Goal: Task Accomplishment & Management: Complete application form

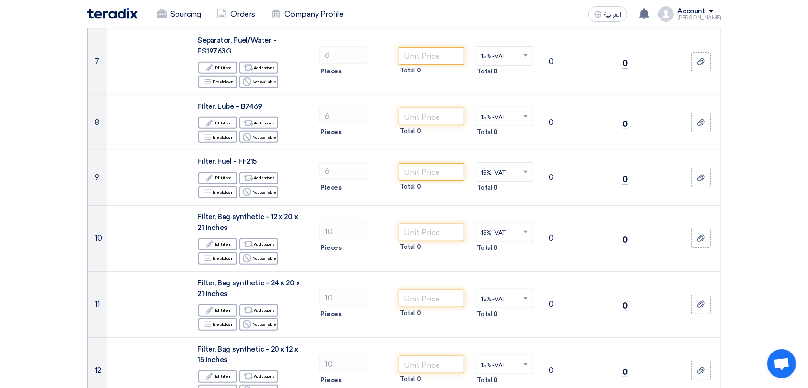
scroll to position [486, 0]
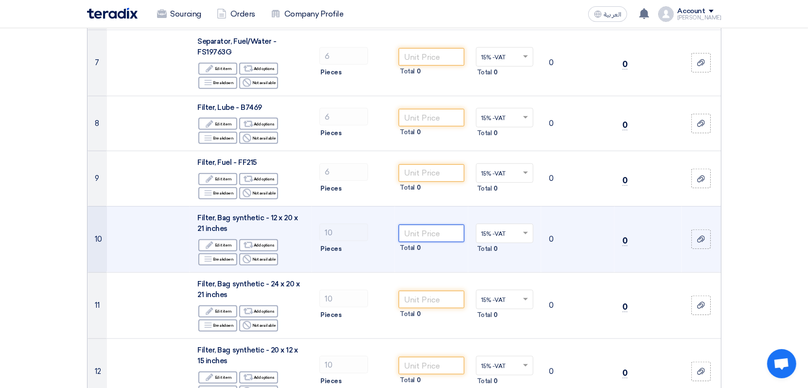
click at [420, 235] on input "number" at bounding box center [432, 234] width 66 height 18
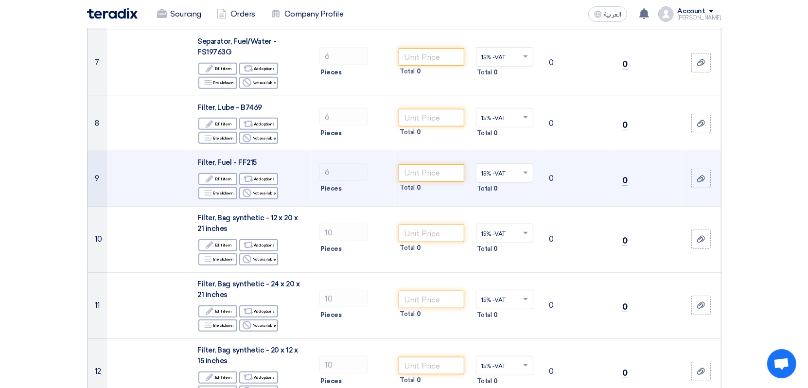
drag, startPoint x: 750, startPoint y: 141, endPoint x: 489, endPoint y: 172, distance: 263.1
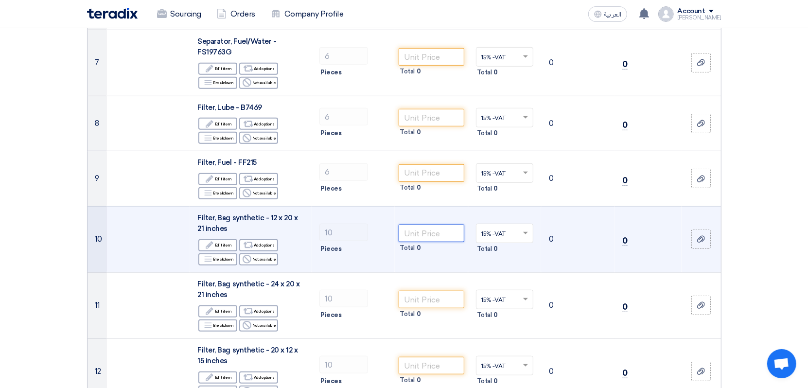
click at [447, 233] on input "number" at bounding box center [432, 234] width 66 height 18
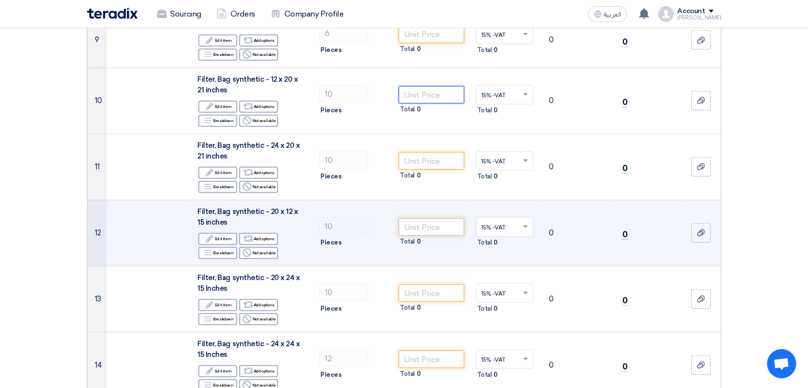
scroll to position [584, 0]
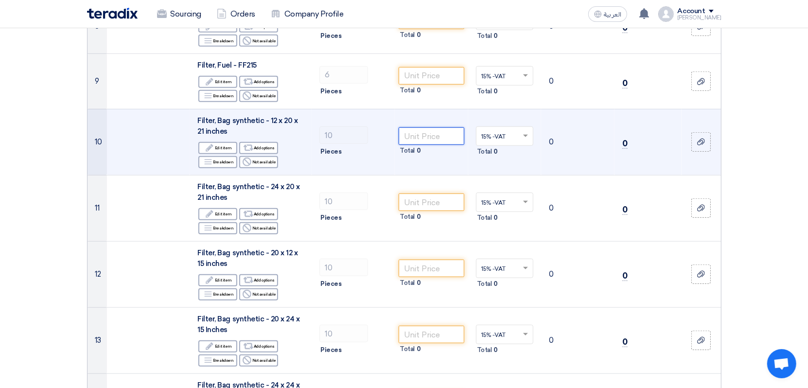
click at [435, 135] on input "number" at bounding box center [432, 136] width 66 height 18
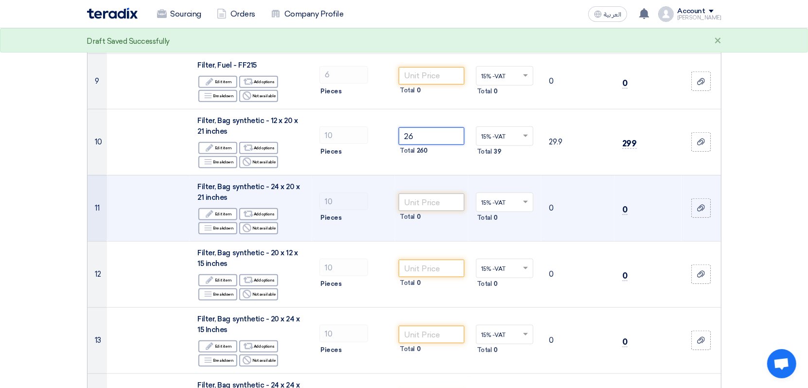
type input "26"
click at [417, 203] on input "number" at bounding box center [432, 203] width 66 height 18
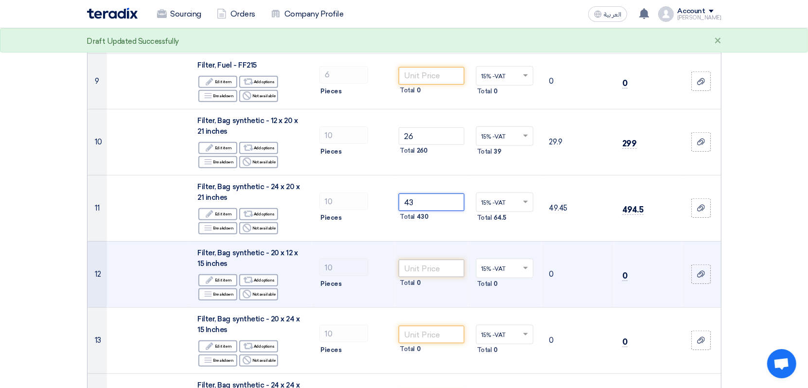
type input "43"
click at [411, 267] on input "number" at bounding box center [432, 269] width 66 height 18
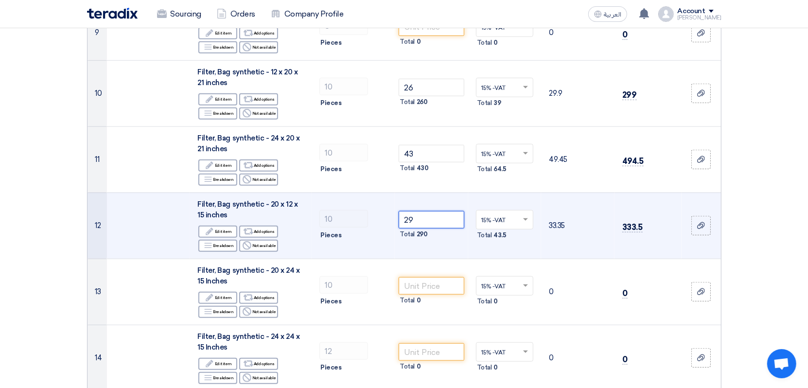
scroll to position [681, 0]
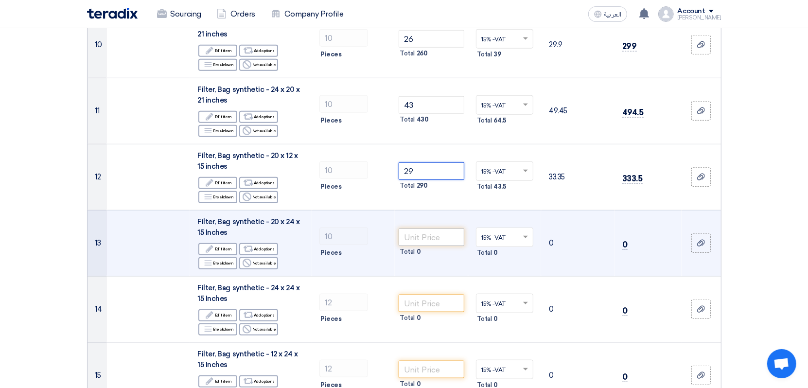
type input "29"
click at [418, 237] on input "number" at bounding box center [432, 238] width 66 height 18
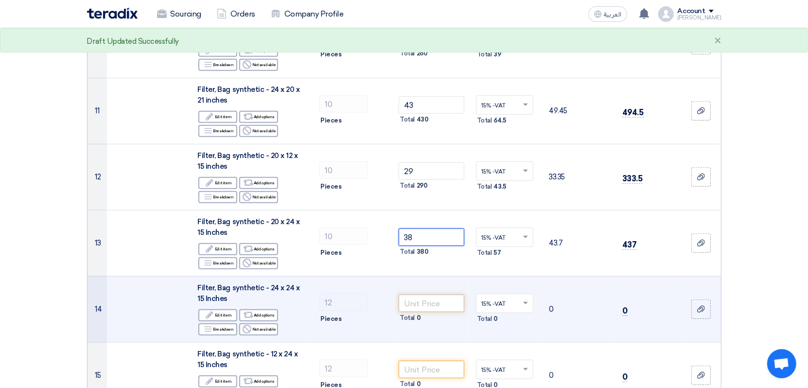
type input "38"
click at [441, 303] on input "number" at bounding box center [432, 304] width 66 height 18
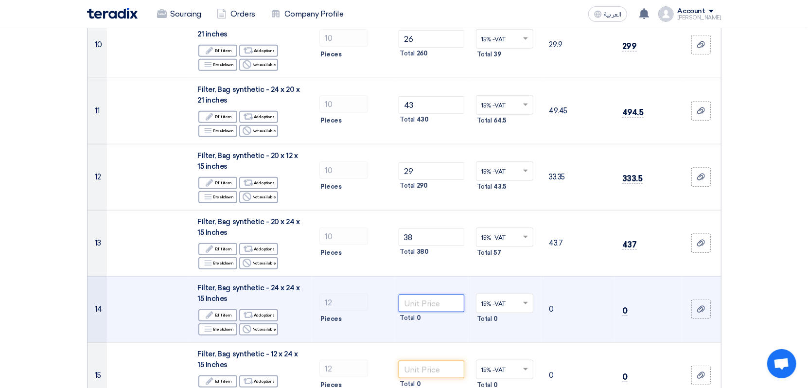
click at [413, 304] on input "number" at bounding box center [432, 304] width 66 height 18
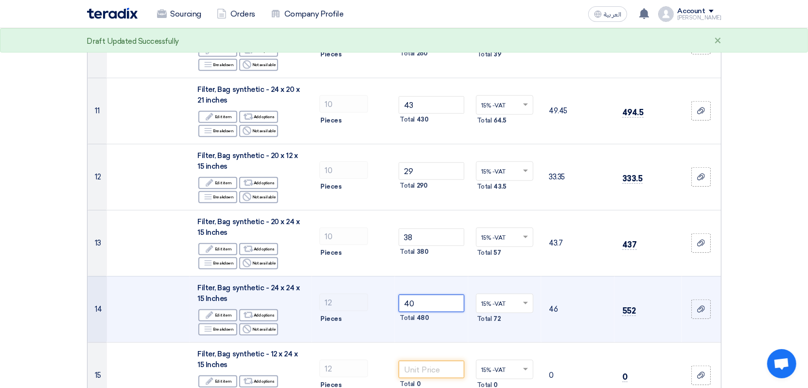
scroll to position [730, 0]
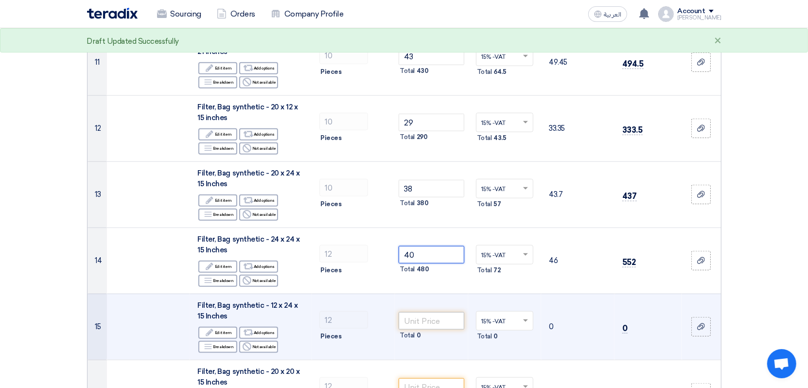
type input "40"
click at [425, 321] on input "number" at bounding box center [432, 321] width 66 height 18
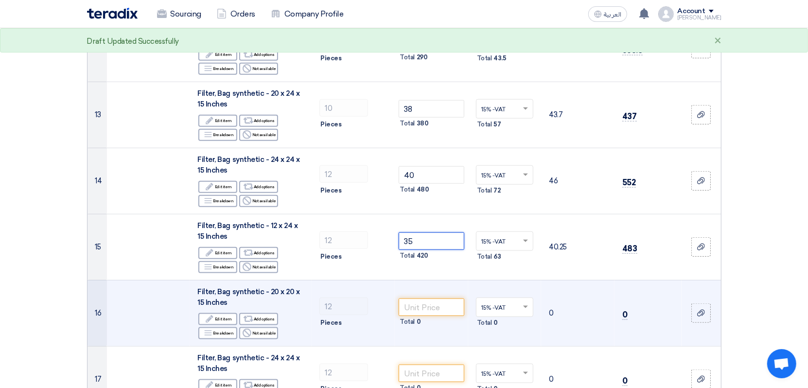
scroll to position [827, 0]
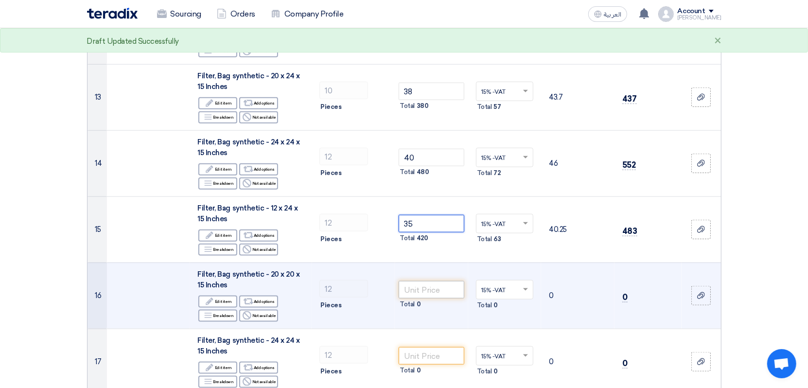
type input "35"
click at [411, 293] on input "number" at bounding box center [432, 290] width 66 height 18
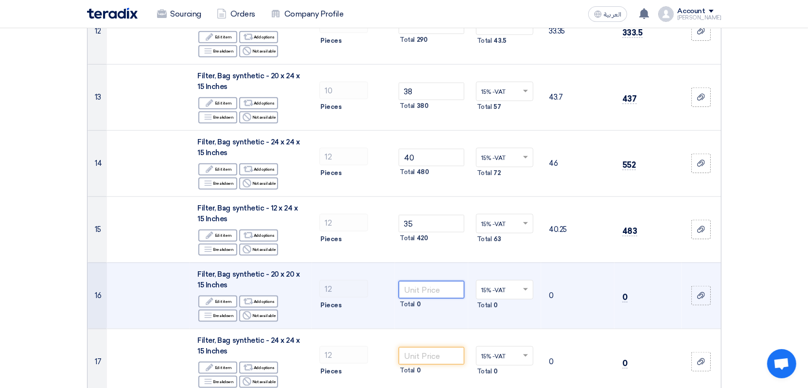
click at [411, 287] on input "number" at bounding box center [432, 290] width 66 height 18
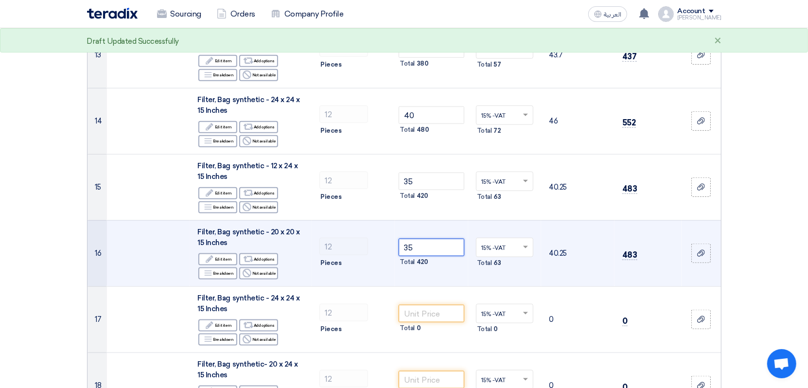
scroll to position [875, 0]
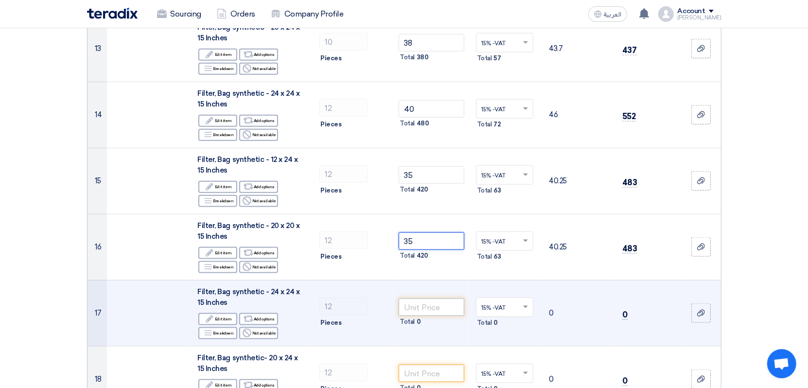
type input "35"
click at [420, 305] on input "number" at bounding box center [432, 308] width 66 height 18
drag, startPoint x: 421, startPoint y: 302, endPoint x: 399, endPoint y: 301, distance: 21.4
click at [399, 301] on input "40" at bounding box center [432, 308] width 66 height 18
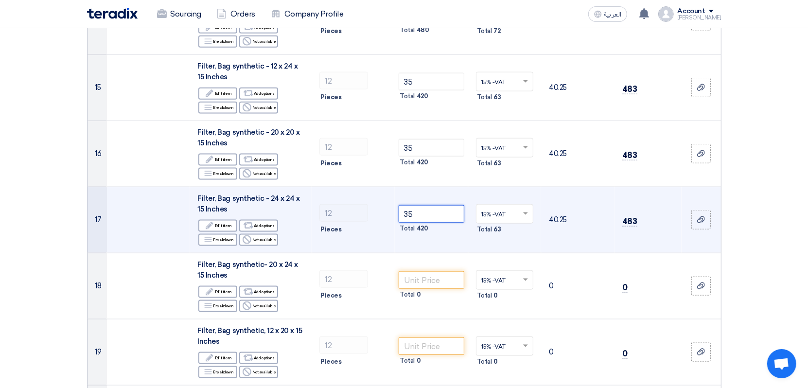
scroll to position [973, 0]
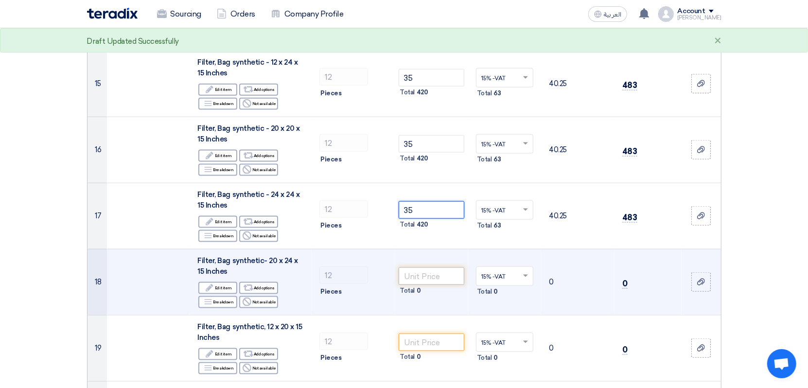
type input "35"
click at [418, 278] on input "number" at bounding box center [432, 277] width 66 height 18
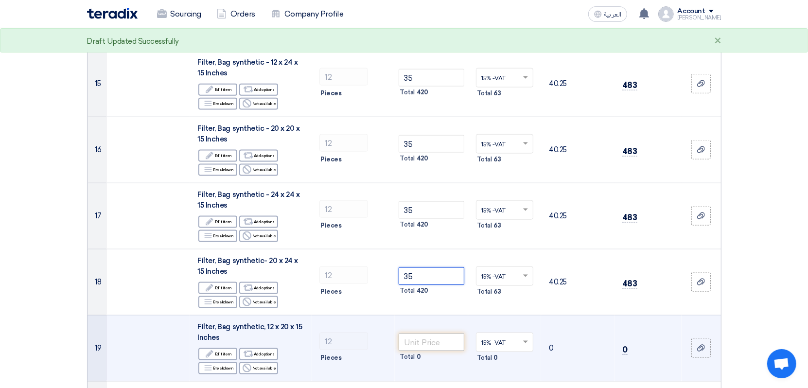
type input "35"
click at [411, 341] on input "number" at bounding box center [432, 343] width 66 height 18
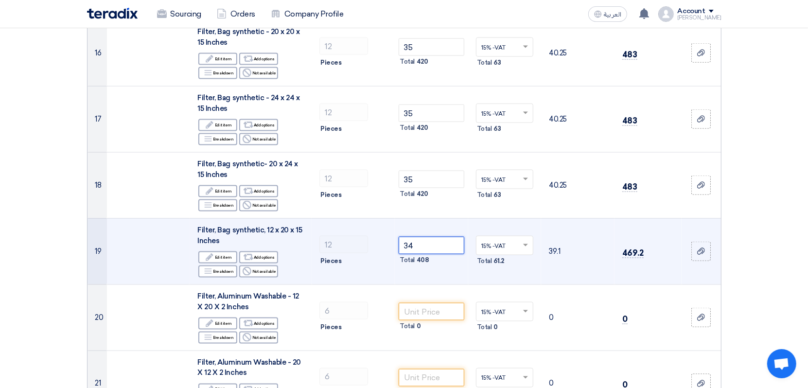
scroll to position [1070, 0]
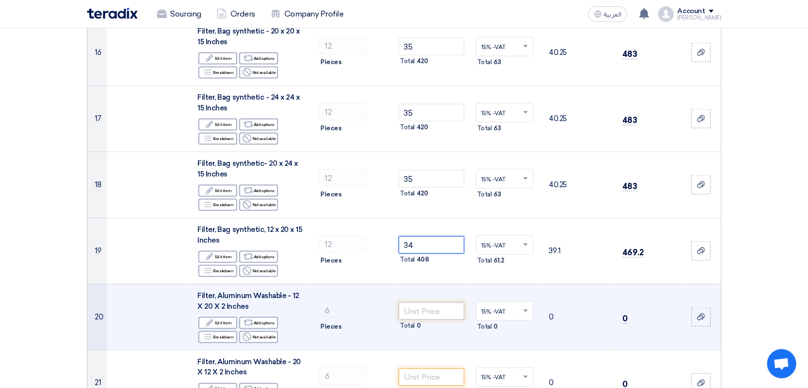
type input "34"
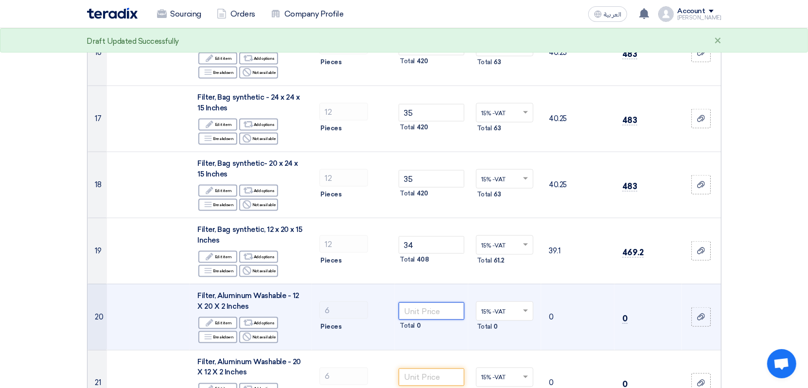
click at [419, 311] on input "number" at bounding box center [432, 312] width 66 height 18
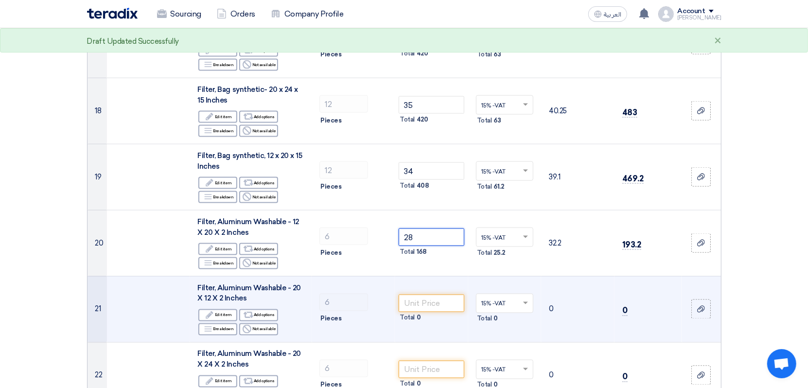
scroll to position [1167, 0]
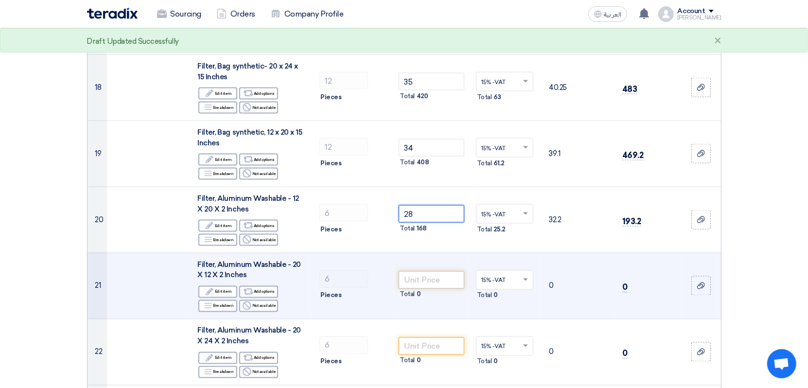
type input "28"
click at [419, 279] on input "number" at bounding box center [432, 280] width 66 height 18
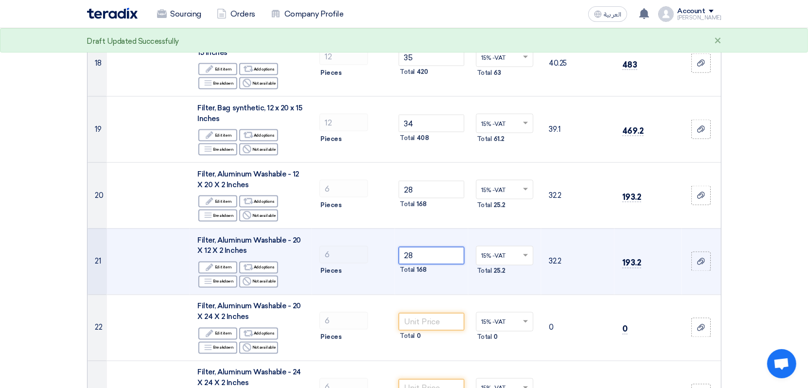
scroll to position [1216, 0]
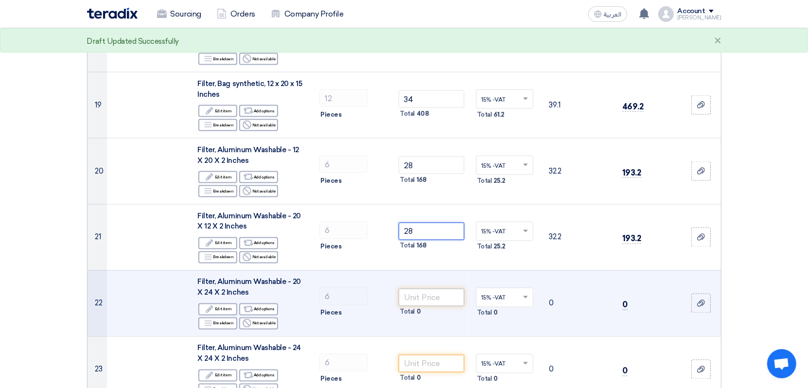
type input "28"
click at [417, 297] on input "number" at bounding box center [432, 298] width 66 height 18
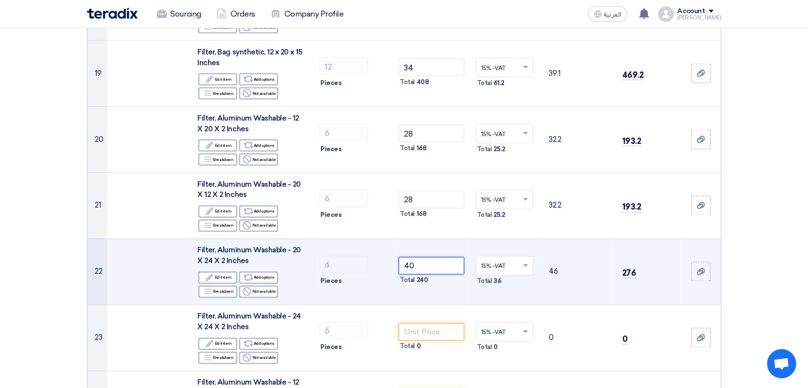
scroll to position [1265, 0]
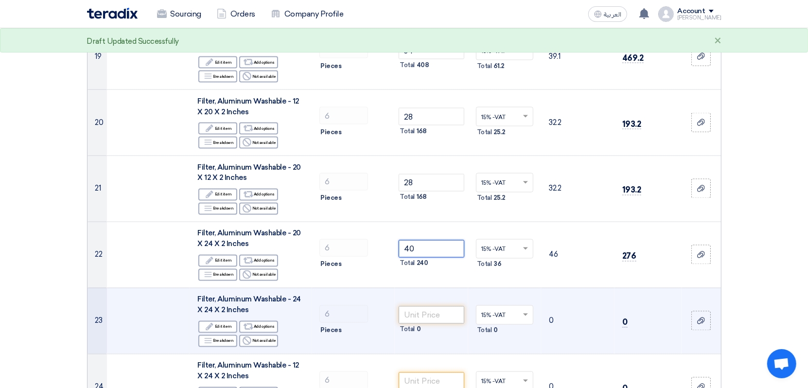
type input "40"
click at [422, 310] on input "number" at bounding box center [432, 315] width 66 height 18
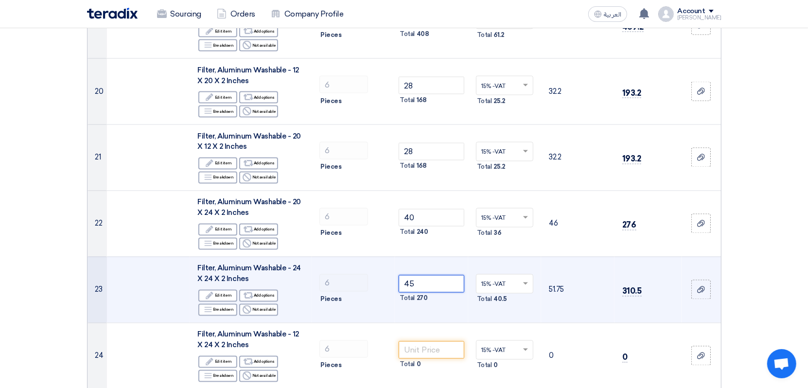
scroll to position [1313, 0]
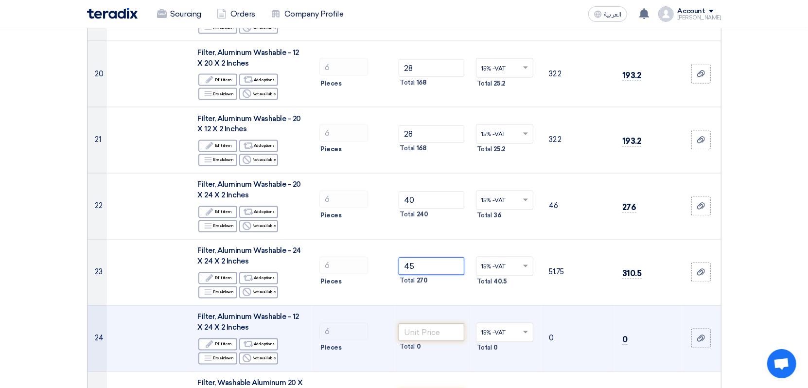
type input "45"
click at [424, 332] on input "number" at bounding box center [432, 333] width 66 height 18
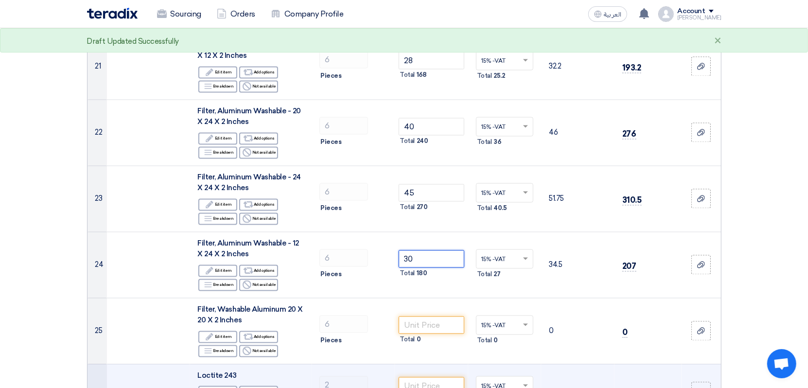
scroll to position [1459, 0]
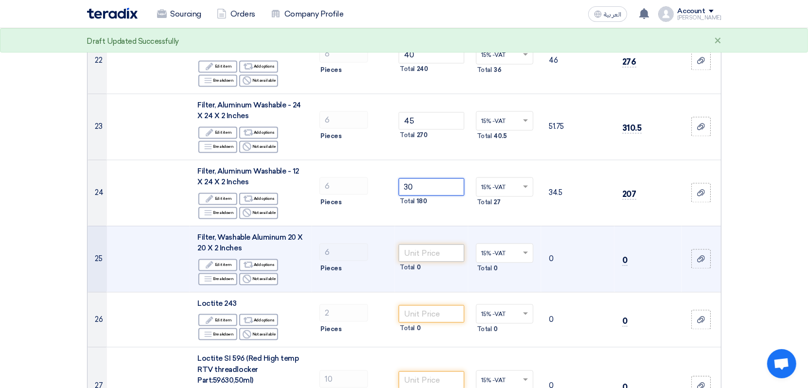
type input "30"
click at [426, 251] on input "number" at bounding box center [432, 253] width 66 height 18
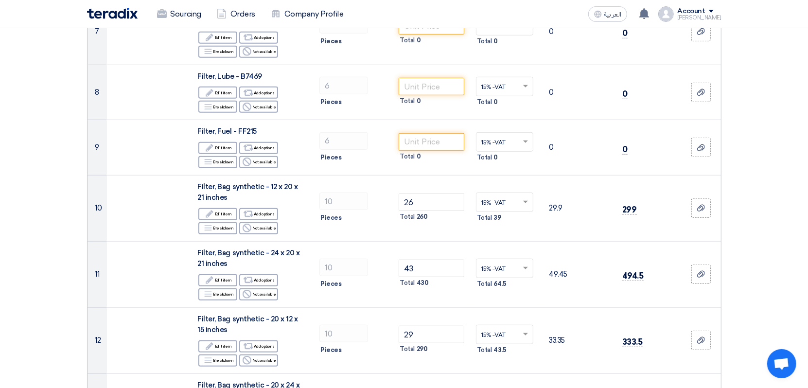
scroll to position [438, 0]
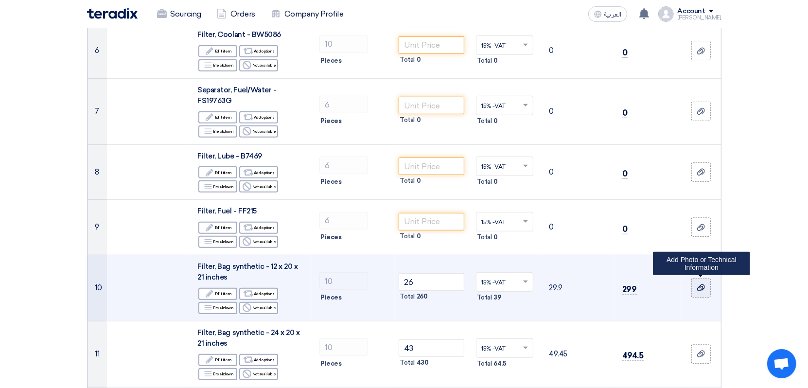
type input "35"
click at [699, 288] on icon at bounding box center [701, 288] width 8 height 8
click at [0, 0] on input "file" at bounding box center [0, 0] width 0 height 0
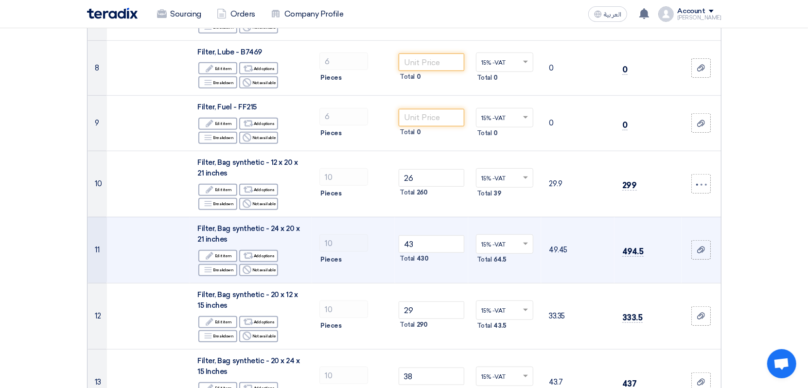
scroll to position [584, 0]
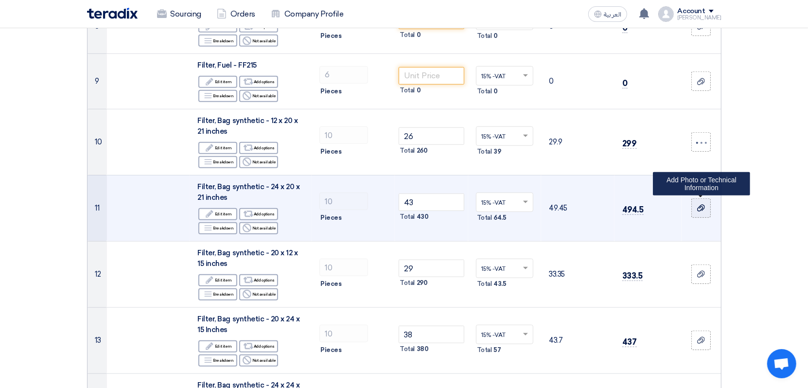
click at [700, 205] on use at bounding box center [701, 208] width 8 height 7
click at [0, 0] on input "file" at bounding box center [0, 0] width 0 height 0
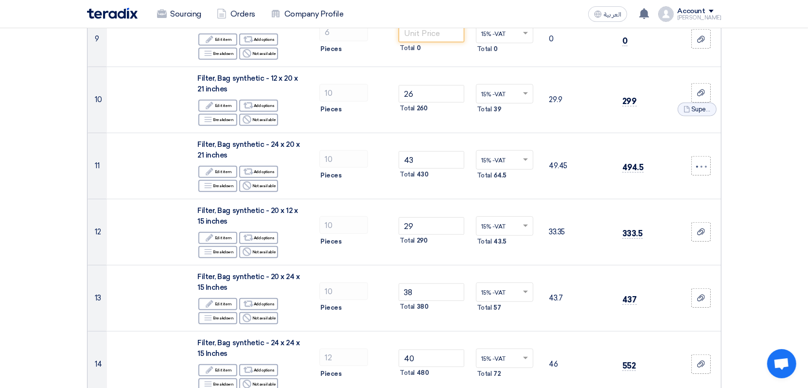
scroll to position [632, 0]
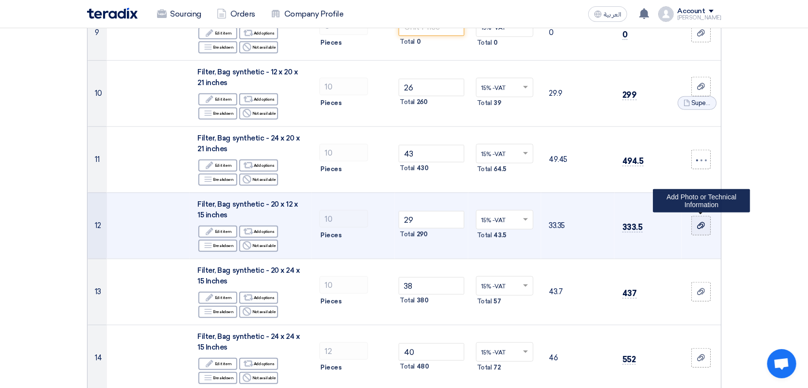
click at [697, 227] on icon at bounding box center [701, 226] width 8 height 8
click at [0, 0] on input "file" at bounding box center [0, 0] width 0 height 0
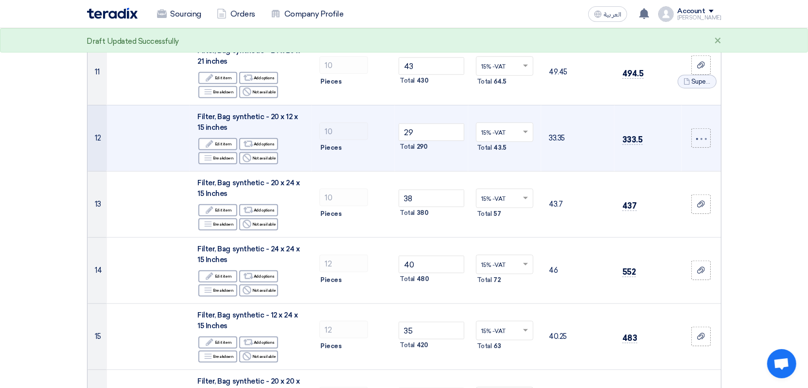
scroll to position [730, 0]
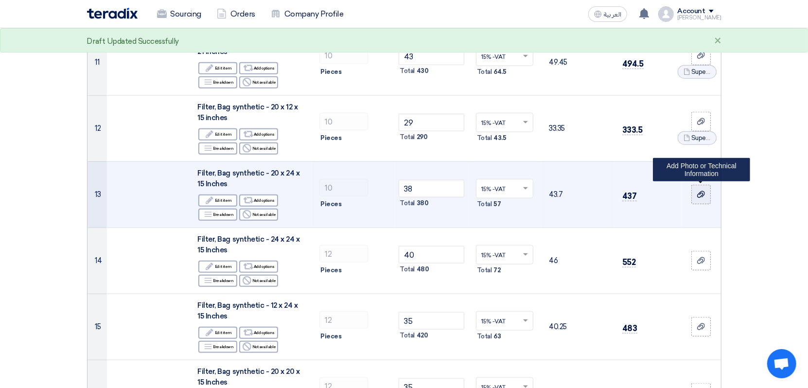
click at [703, 195] on icon at bounding box center [701, 195] width 8 height 8
click at [0, 0] on input "file" at bounding box center [0, 0] width 0 height 0
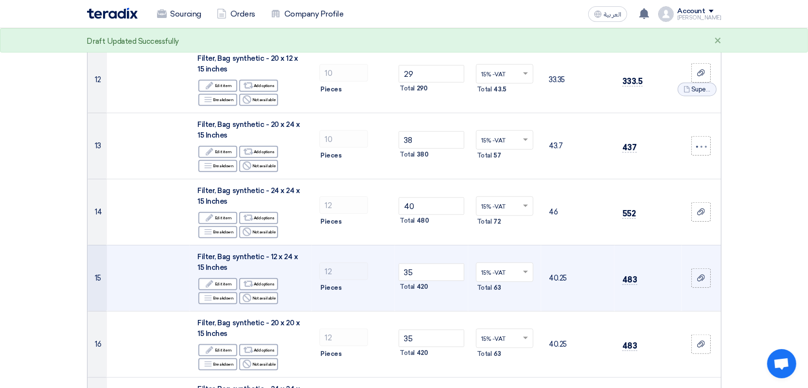
scroll to position [827, 0]
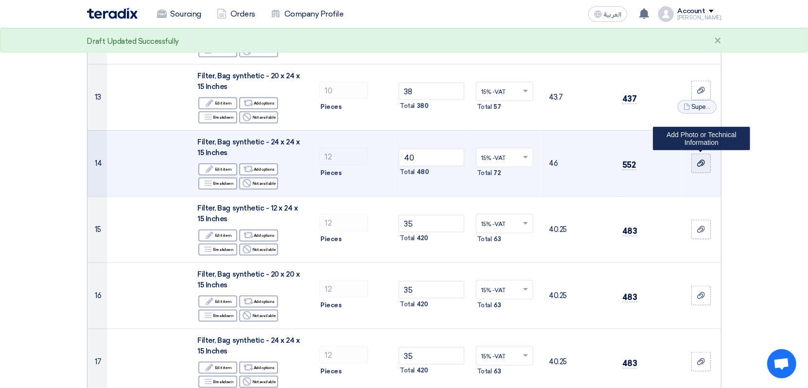
click at [700, 161] on use at bounding box center [701, 163] width 8 height 7
click at [0, 0] on input "file" at bounding box center [0, 0] width 0 height 0
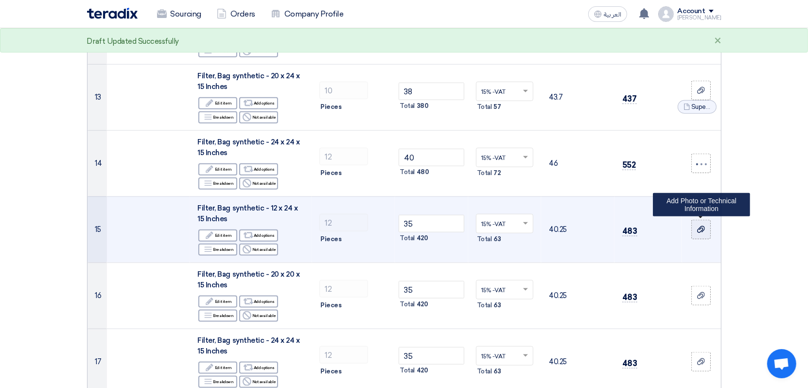
click at [703, 228] on icon at bounding box center [701, 230] width 8 height 8
click at [0, 0] on input "file" at bounding box center [0, 0] width 0 height 0
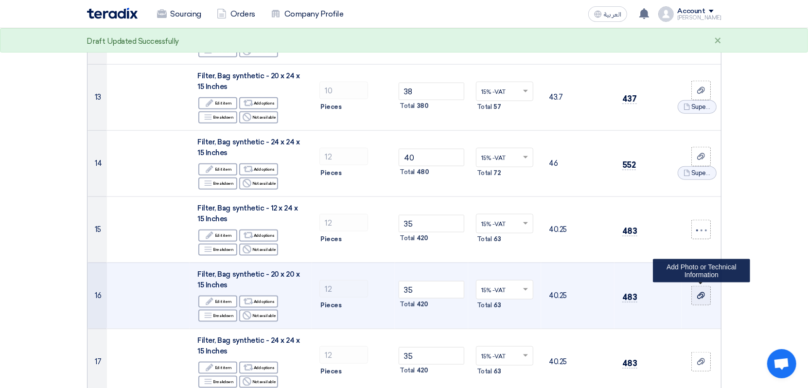
click at [702, 290] on div at bounding box center [702, 295] width 10 height 11
click at [0, 0] on input "file" at bounding box center [0, 0] width 0 height 0
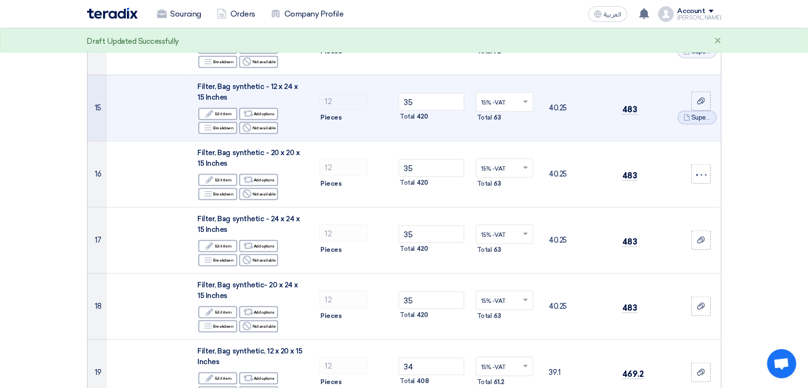
scroll to position [973, 0]
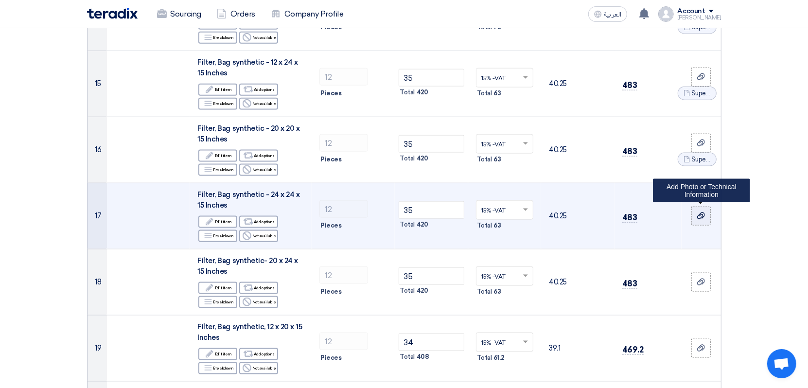
click at [701, 213] on use at bounding box center [701, 216] width 8 height 7
click at [0, 0] on input "file" at bounding box center [0, 0] width 0 height 0
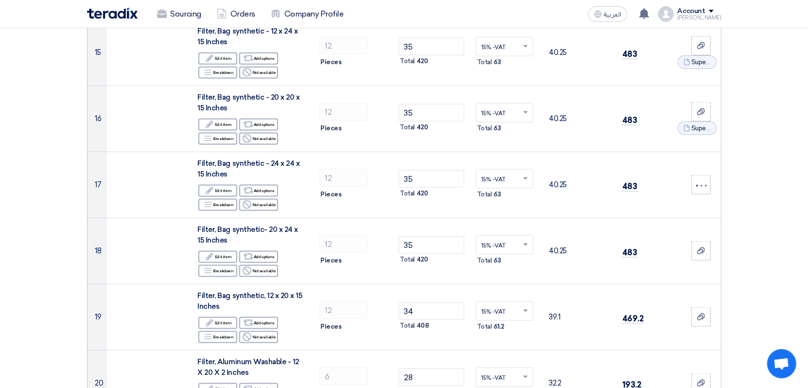
scroll to position [1021, 0]
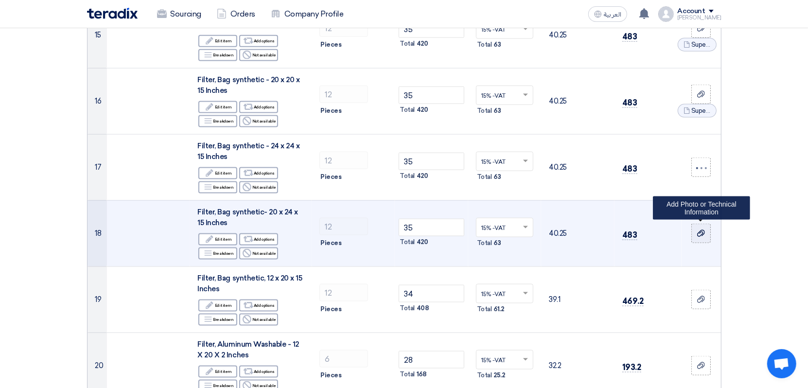
click at [699, 231] on use at bounding box center [701, 233] width 8 height 7
click at [0, 0] on input "file" at bounding box center [0, 0] width 0 height 0
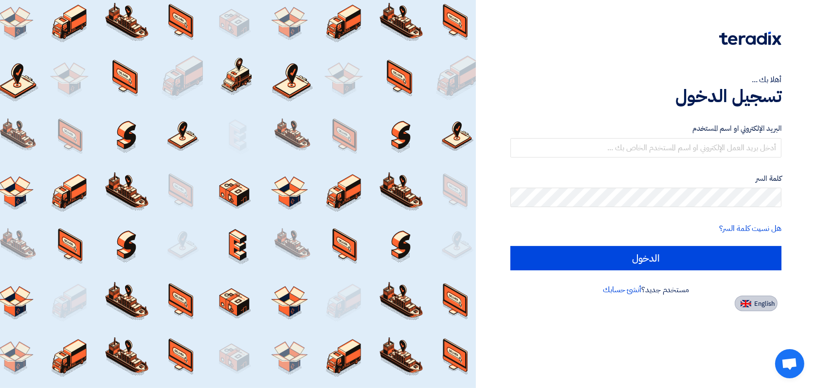
click at [766, 304] on span "English" at bounding box center [764, 304] width 20 height 7
type input "Sign in"
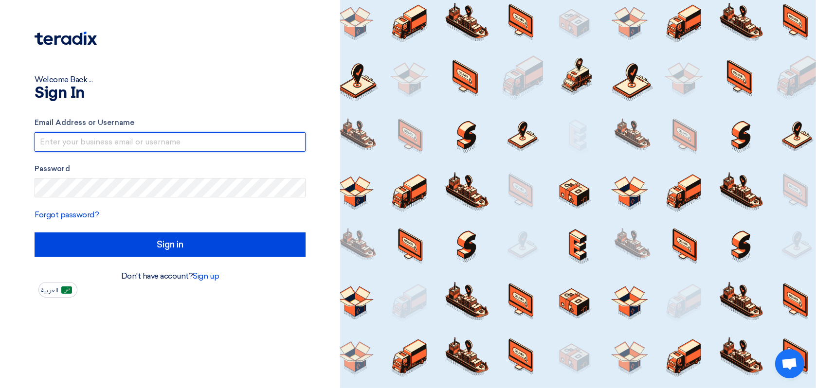
click at [64, 140] on input "text" at bounding box center [170, 141] width 271 height 19
type input "[EMAIL_ADDRESS][DOMAIN_NAME]"
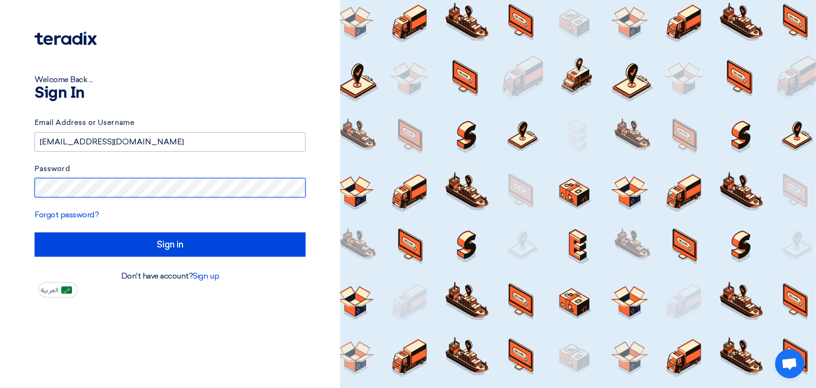
click at [35, 232] on input "Sign in" at bounding box center [170, 244] width 271 height 24
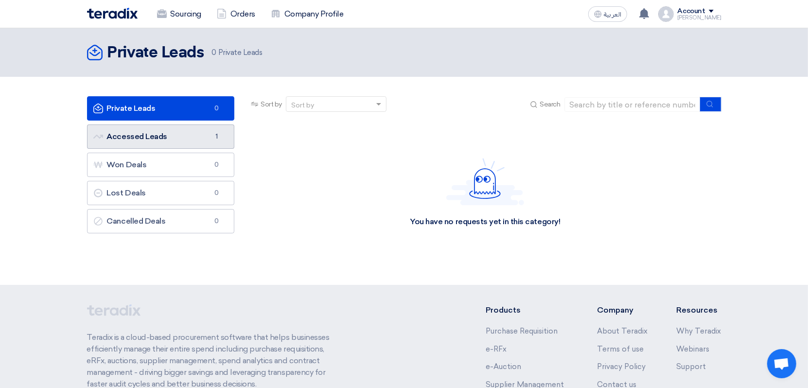
click at [205, 147] on link "Accessed Leads Accessed Leads 1" at bounding box center [161, 137] width 148 height 24
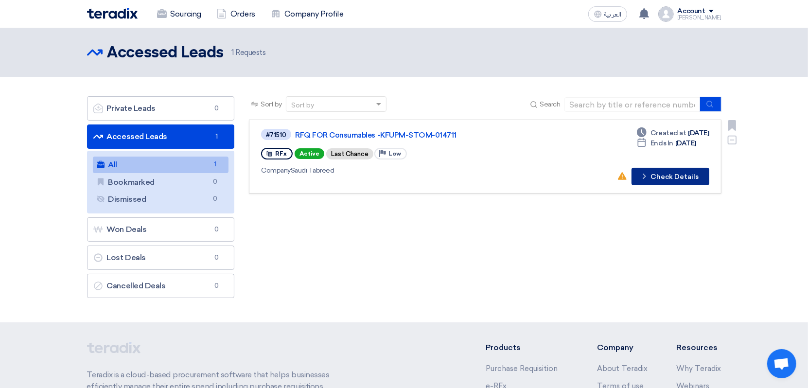
click at [669, 175] on button "Check details Check Details" at bounding box center [671, 177] width 78 height 18
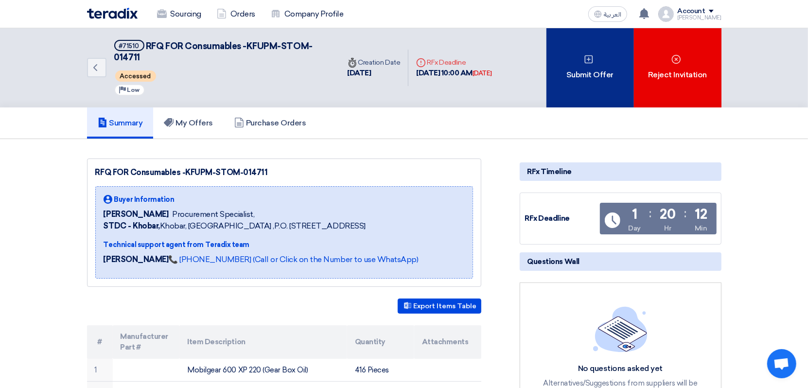
click at [596, 67] on div "Submit Offer" at bounding box center [591, 67] width 88 height 79
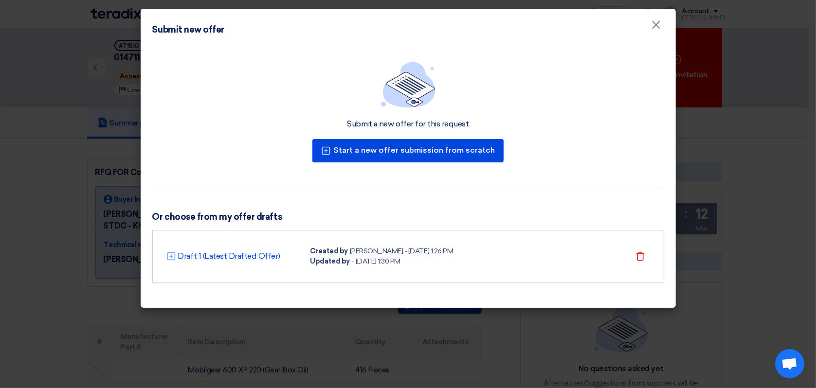
click at [382, 263] on div "- [DATE] 1:30 PM" at bounding box center [376, 261] width 49 height 10
click at [190, 255] on link "Draft 1 (Latest Drafted Offer)" at bounding box center [229, 256] width 102 height 12
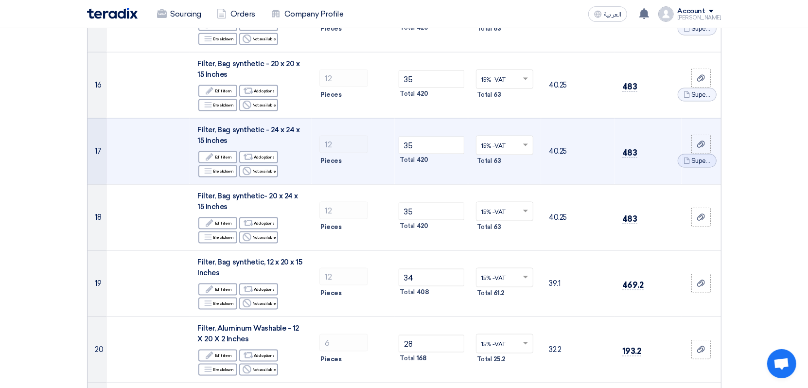
scroll to position [1119, 0]
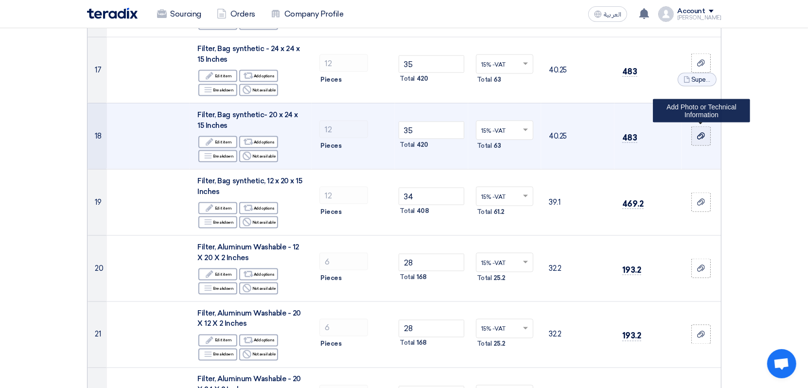
click at [704, 134] on icon at bounding box center [701, 136] width 8 height 8
click at [0, 0] on input "file" at bounding box center [0, 0] width 0 height 0
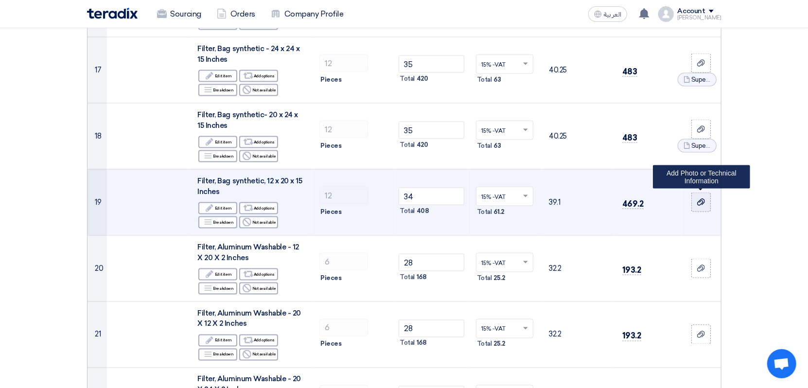
click at [697, 200] on div at bounding box center [702, 202] width 10 height 11
click at [0, 0] on input "file" at bounding box center [0, 0] width 0 height 0
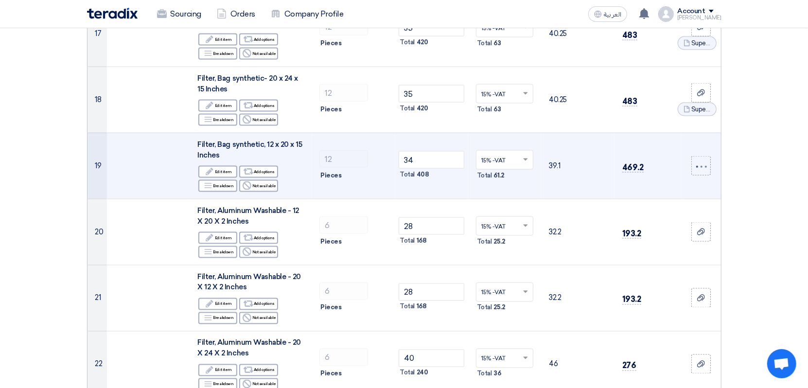
scroll to position [1216, 0]
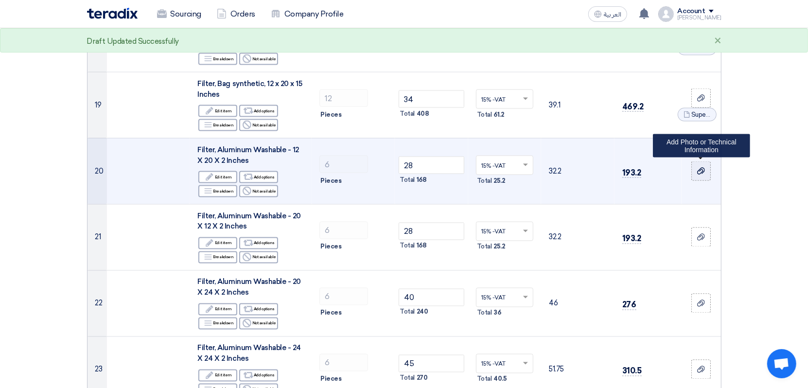
click at [701, 173] on div at bounding box center [702, 171] width 10 height 11
click at [0, 0] on input "file" at bounding box center [0, 0] width 0 height 0
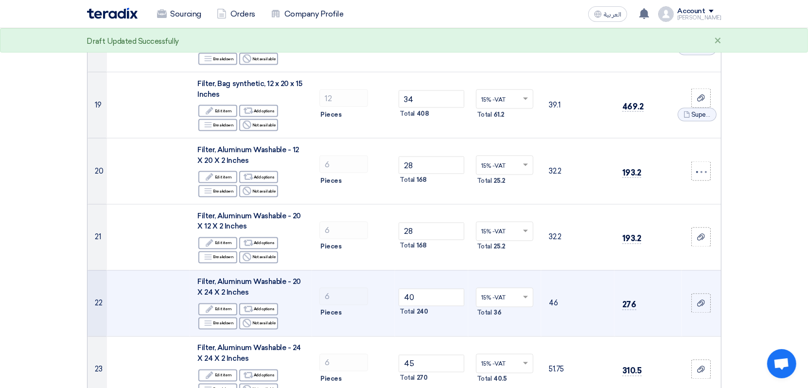
scroll to position [1265, 0]
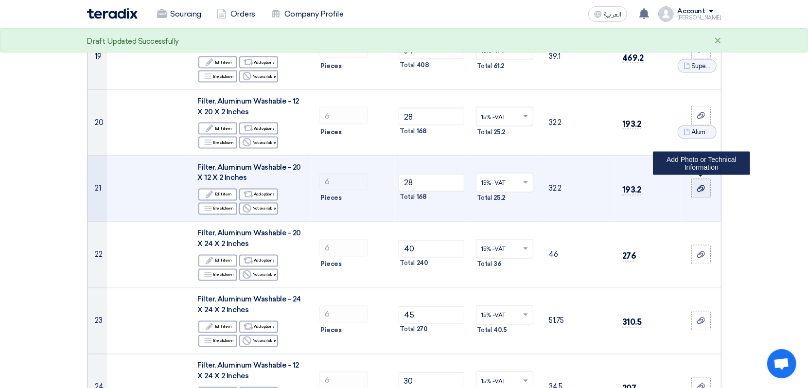
click at [701, 188] on icon at bounding box center [701, 189] width 8 height 8
click at [0, 0] on input "file" at bounding box center [0, 0] width 0 height 0
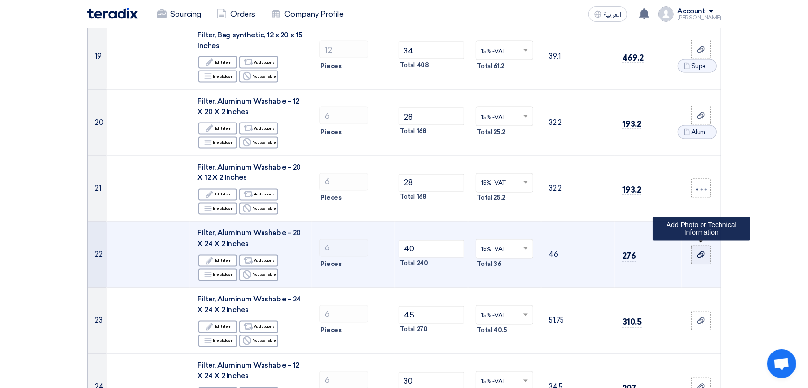
click at [697, 253] on icon at bounding box center [701, 255] width 8 height 8
click at [0, 0] on input "file" at bounding box center [0, 0] width 0 height 0
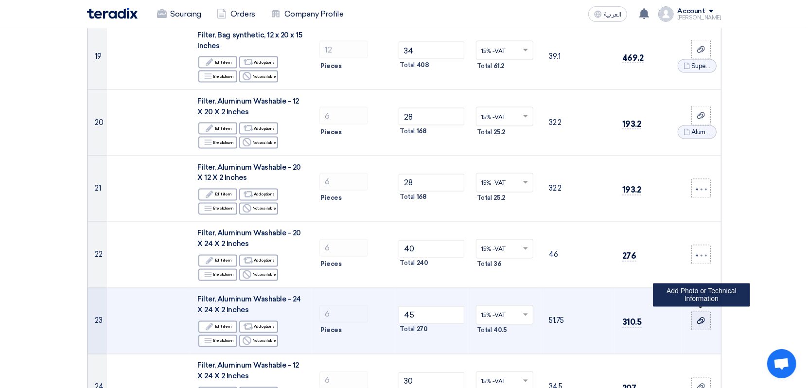
click at [705, 319] on icon at bounding box center [701, 321] width 8 height 8
click at [0, 0] on input "file" at bounding box center [0, 0] width 0 height 0
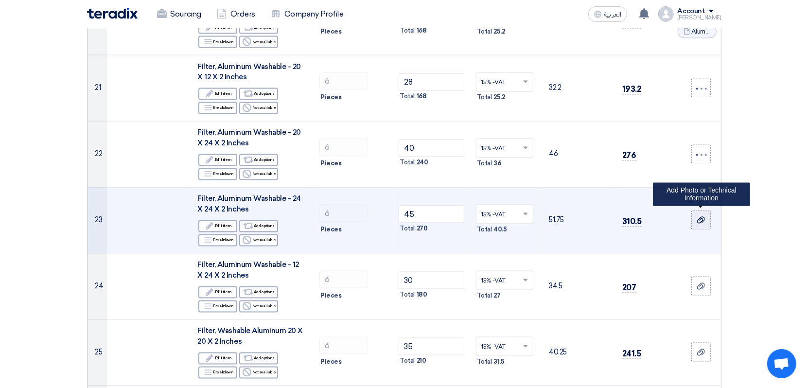
scroll to position [1408, 0]
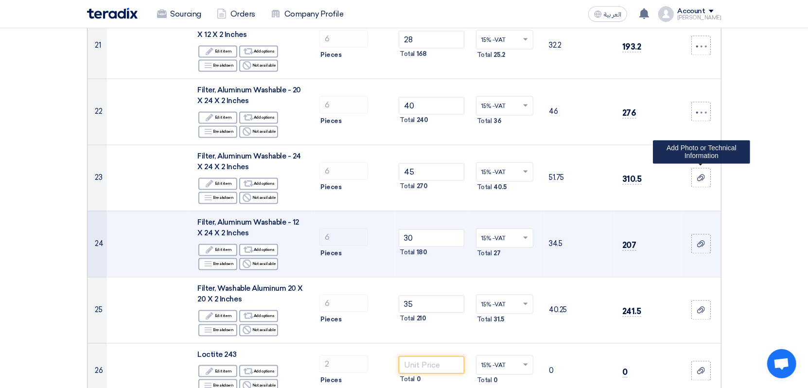
click at [698, 211] on td at bounding box center [701, 244] width 39 height 66
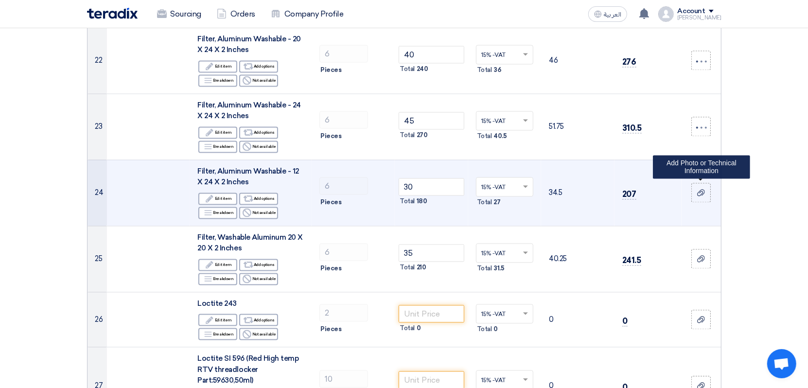
click at [698, 189] on icon at bounding box center [701, 193] width 8 height 8
click at [0, 0] on input "file" at bounding box center [0, 0] width 0 height 0
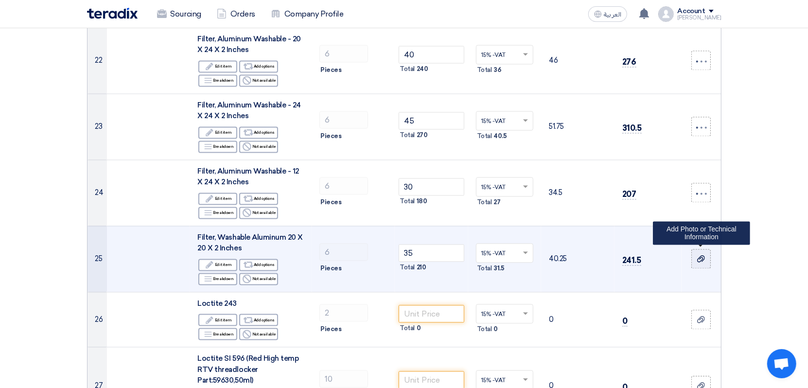
click at [704, 258] on icon at bounding box center [701, 259] width 8 height 8
click at [0, 0] on input "file" at bounding box center [0, 0] width 0 height 0
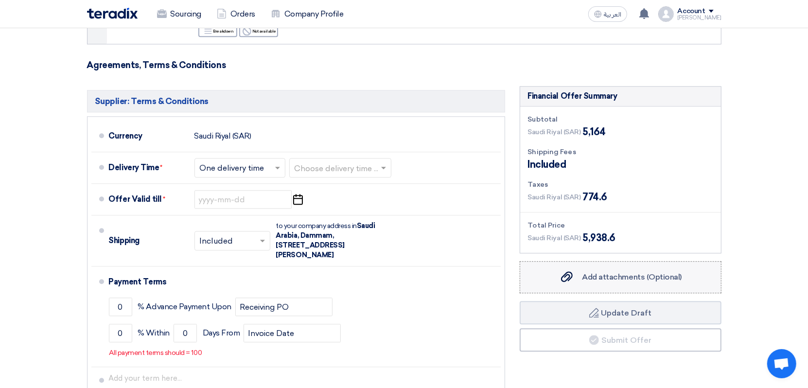
scroll to position [4711, 0]
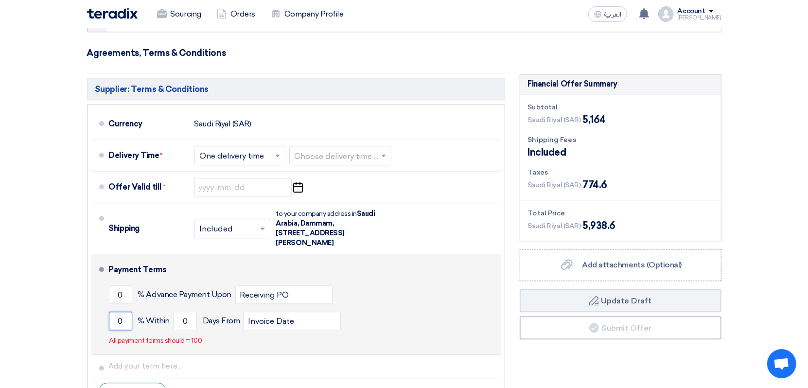
click at [117, 312] on input "0" at bounding box center [120, 321] width 23 height 18
type input "100"
drag, startPoint x: 186, startPoint y: 291, endPoint x: 179, endPoint y: 290, distance: 7.4
click at [179, 312] on input "0" at bounding box center [185, 321] width 23 height 18
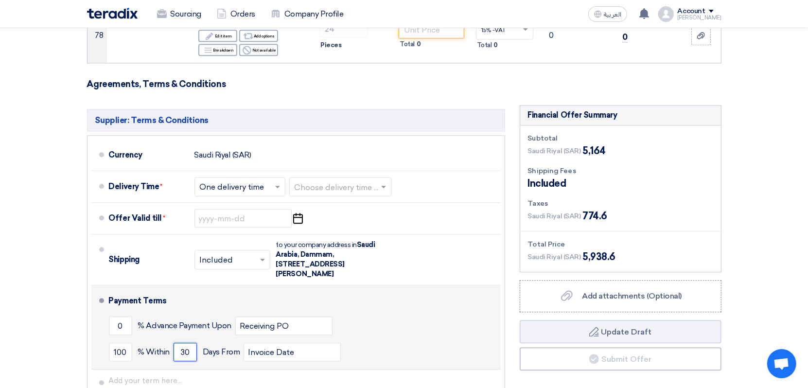
scroll to position [4662, 0]
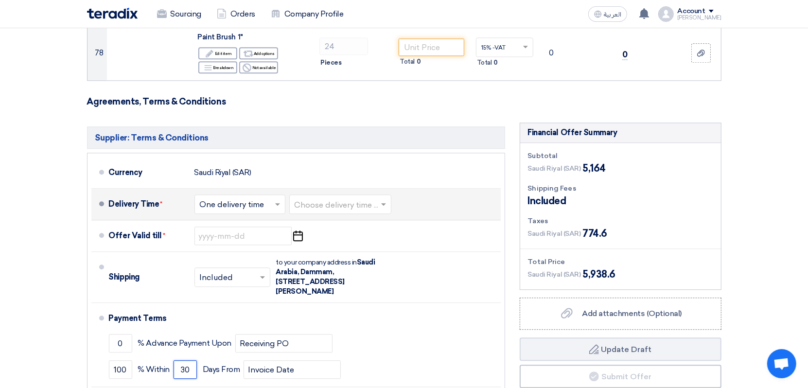
type input "30"
click at [319, 198] on input "text" at bounding box center [341, 205] width 92 height 14
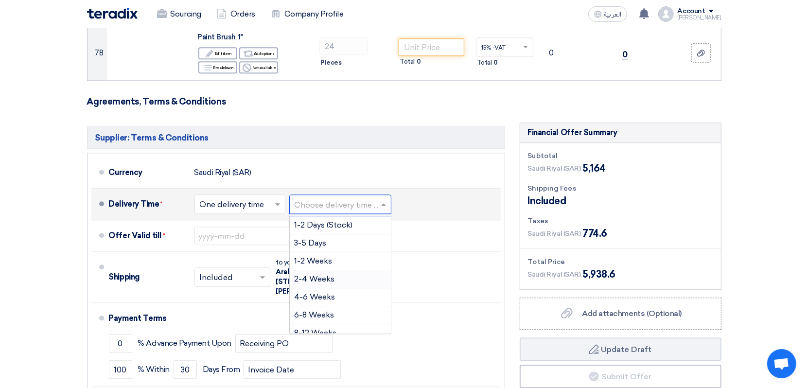
click at [312, 274] on span "2-4 Weeks" at bounding box center [315, 278] width 40 height 9
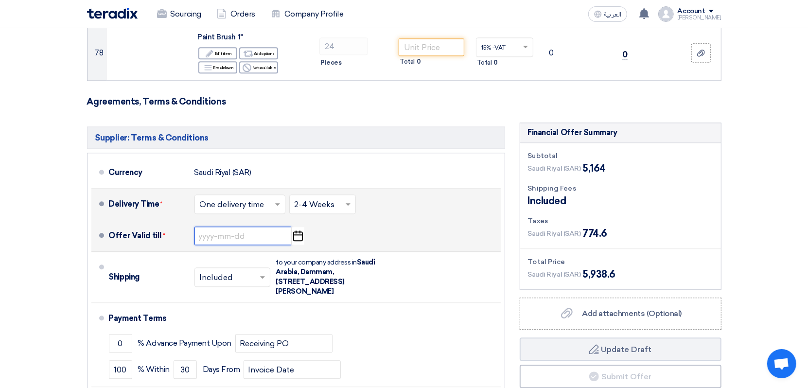
click at [227, 227] on input at bounding box center [243, 236] width 97 height 18
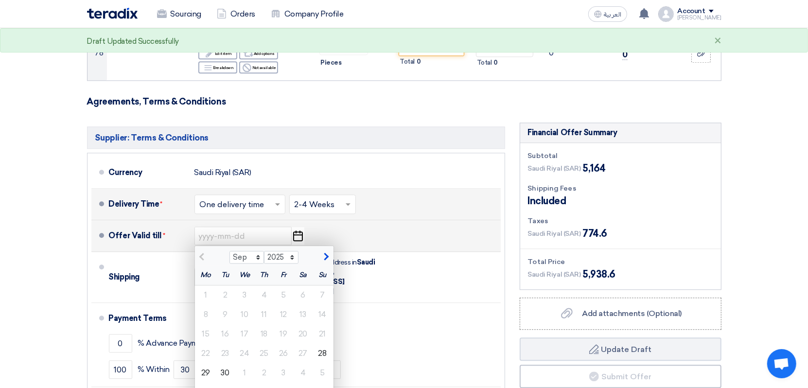
click at [324, 252] on span "button" at bounding box center [324, 256] width 5 height 9
click at [326, 252] on span "button" at bounding box center [324, 256] width 5 height 9
click at [327, 252] on span "button" at bounding box center [324, 256] width 5 height 9
select select "12"
click at [319, 344] on div "28" at bounding box center [322, 353] width 19 height 19
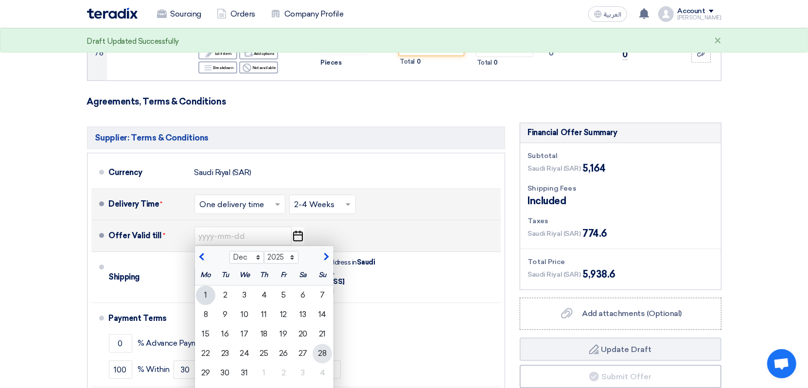
type input "12/28/2025"
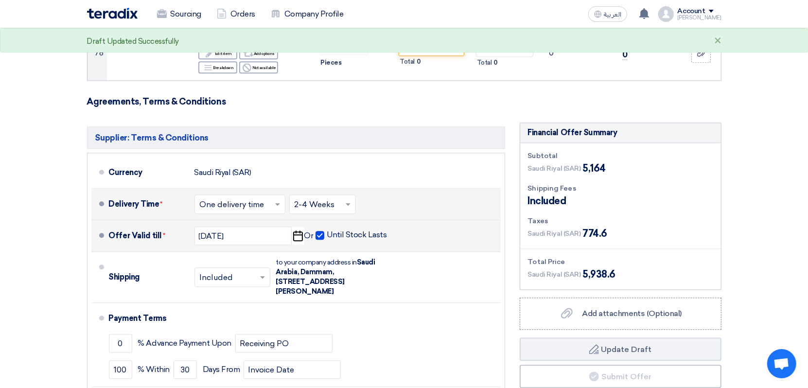
click at [318, 231] on span at bounding box center [320, 235] width 9 height 9
click at [327, 230] on input "Until Stock Lasts" at bounding box center [358, 239] width 62 height 18
checkbox input "false"
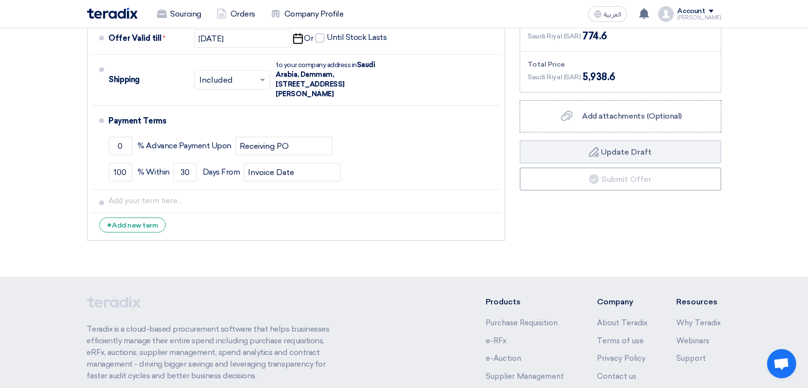
scroll to position [4743, 0]
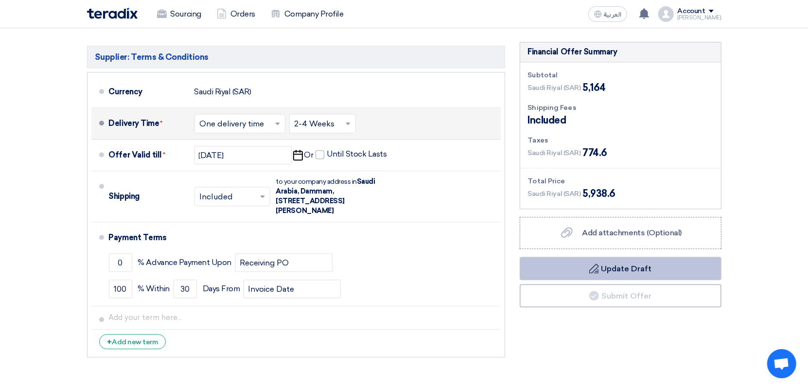
click at [630, 257] on button "Draft Update Draft" at bounding box center [621, 268] width 202 height 23
click at [588, 257] on button "Draft Update Draft" at bounding box center [621, 268] width 202 height 23
click at [644, 257] on button "Draft Update Draft" at bounding box center [621, 268] width 202 height 23
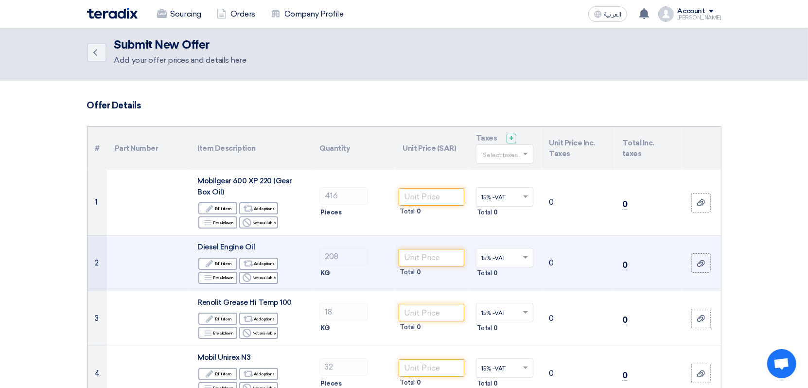
scroll to position [0, 0]
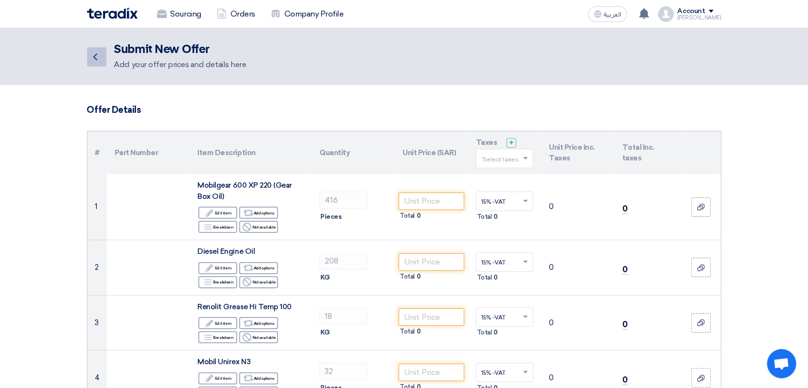
click at [95, 64] on link "Back" at bounding box center [96, 56] width 19 height 19
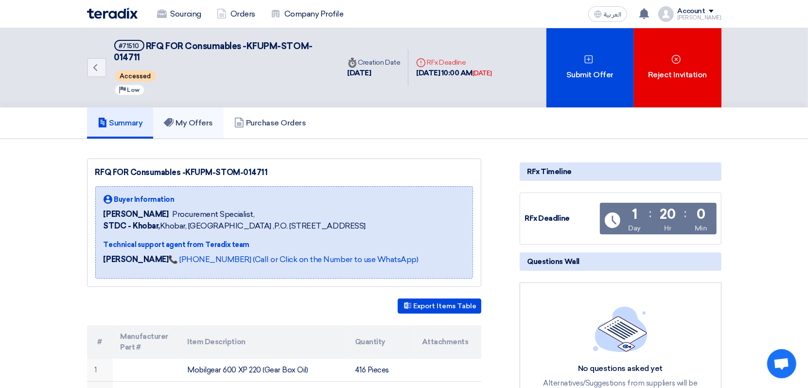
click at [199, 131] on link "My Offers" at bounding box center [188, 122] width 71 height 31
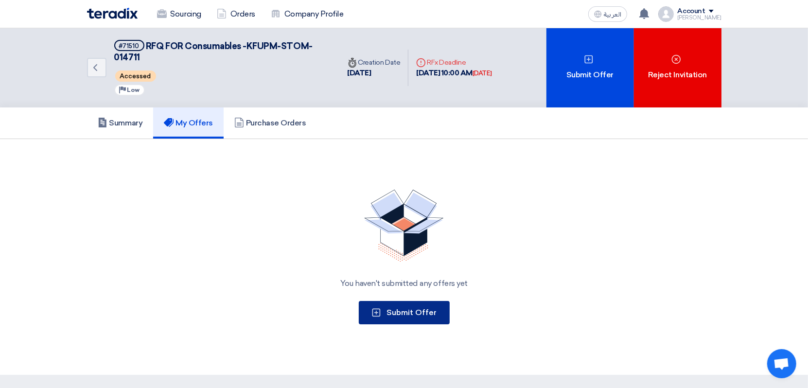
click at [411, 317] on button "Submit Offer" at bounding box center [404, 312] width 91 height 23
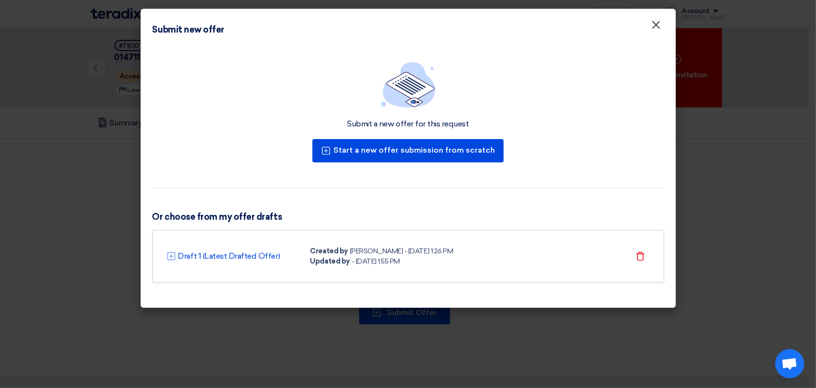
click at [657, 23] on span "×" at bounding box center [656, 27] width 10 height 19
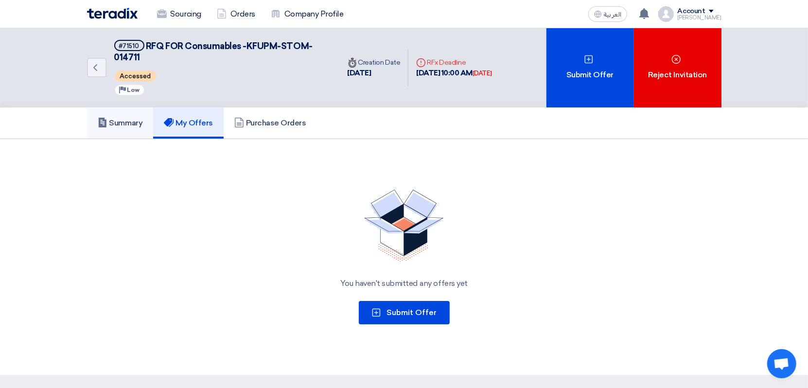
click at [117, 126] on link "Summary" at bounding box center [120, 122] width 67 height 31
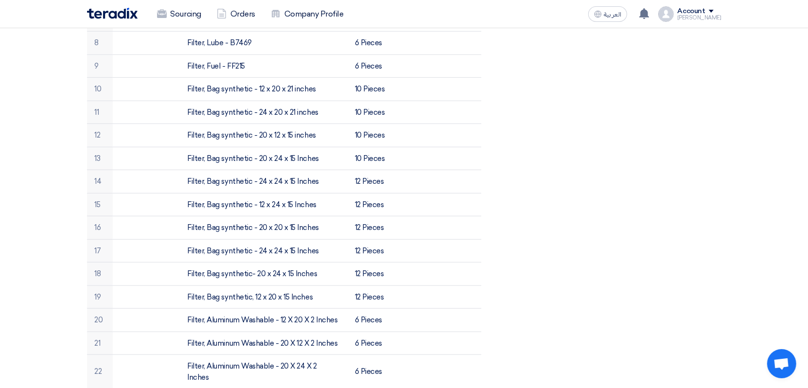
scroll to position [584, 0]
